Goal: Navigation & Orientation: Understand site structure

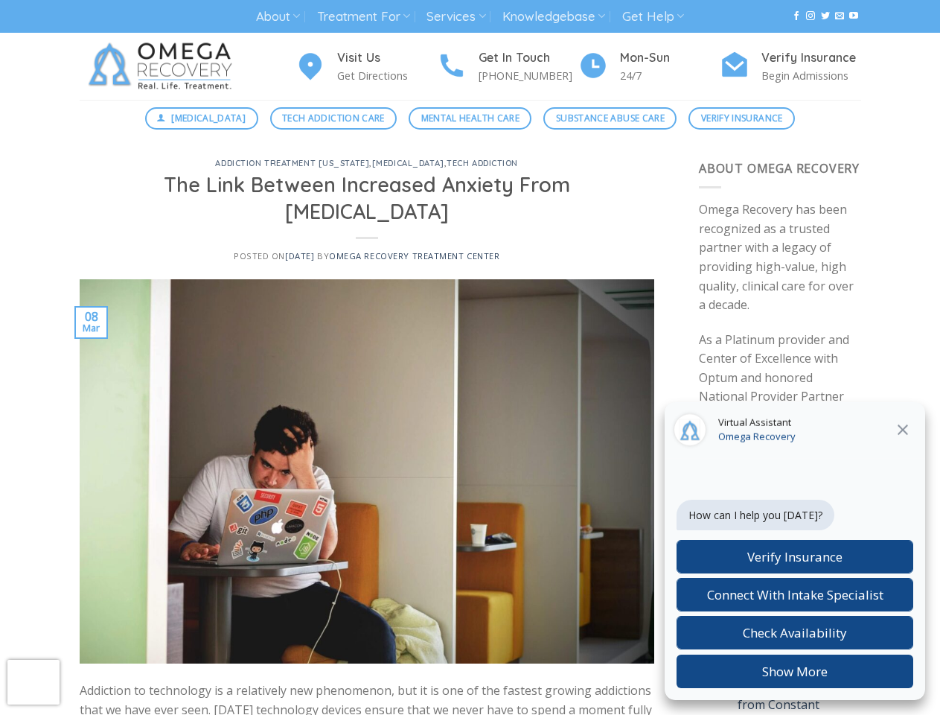
click at [278, 16] on link "About" at bounding box center [278, 17] width 44 height 28
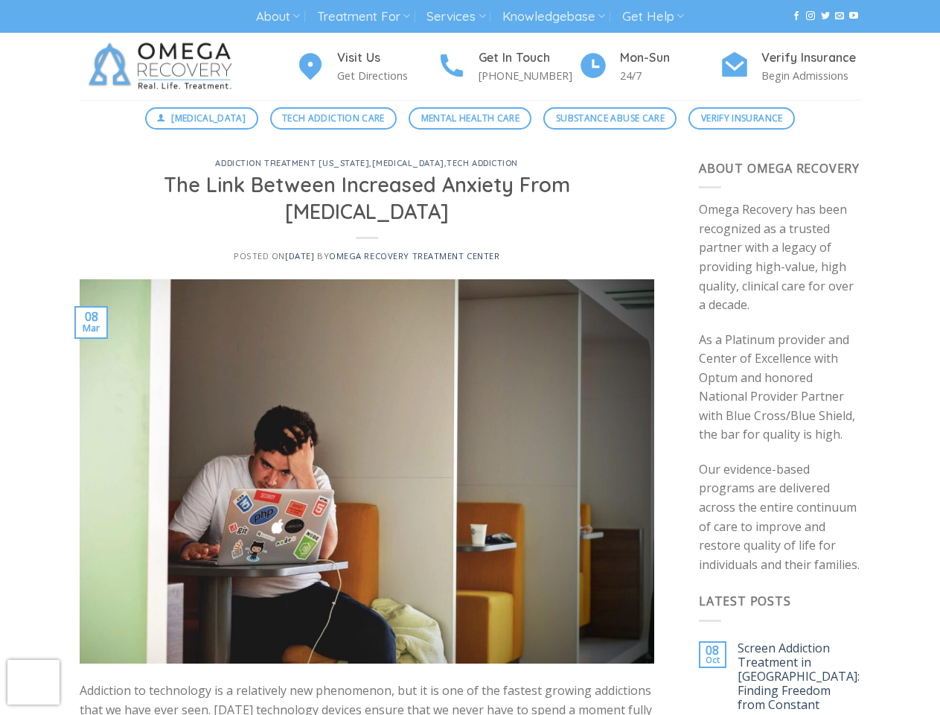
click at [364, 16] on link "Treatment For" at bounding box center [363, 17] width 93 height 28
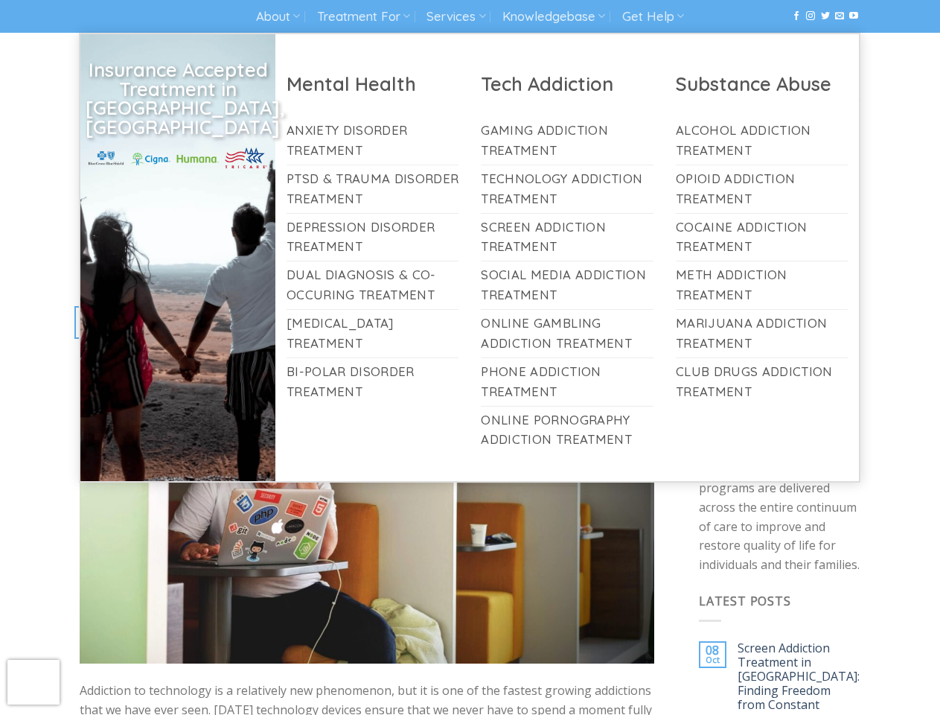
click at [457, 16] on link "Services" at bounding box center [456, 17] width 59 height 28
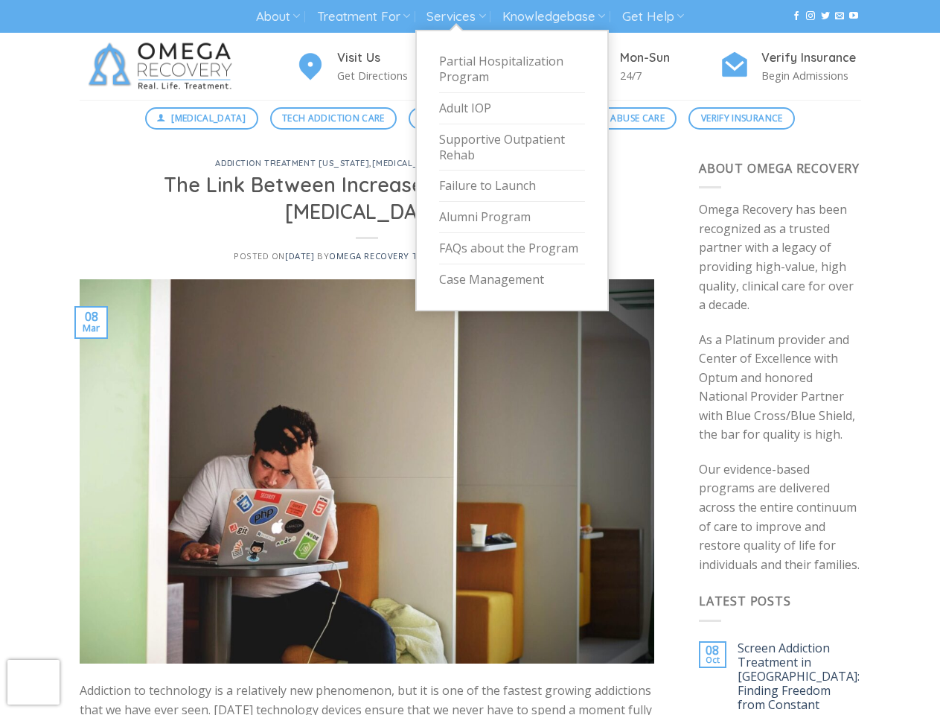
click at [555, 16] on link "Knowledgebase" at bounding box center [554, 17] width 103 height 28
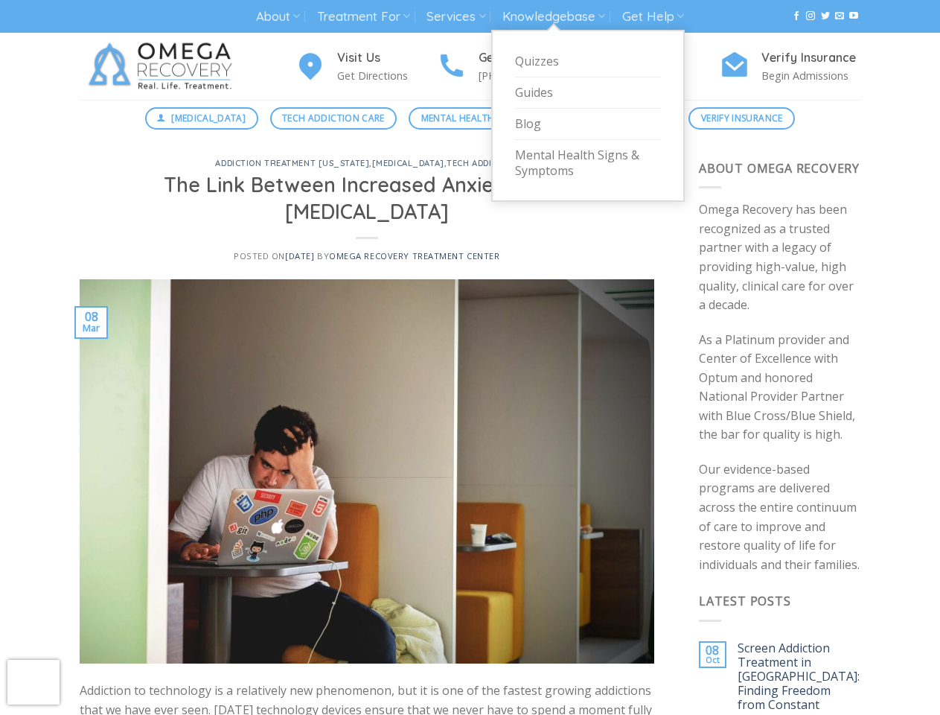
click at [655, 16] on link "Get Help" at bounding box center [653, 17] width 62 height 28
